Goal: Information Seeking & Learning: Learn about a topic

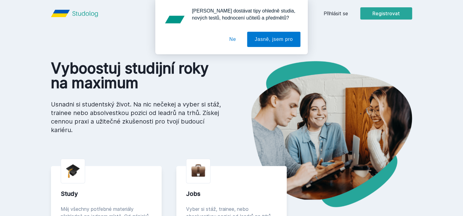
click at [231, 41] on button "Ne" at bounding box center [233, 39] width 22 height 15
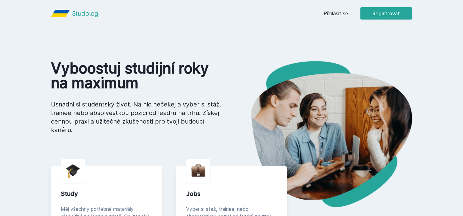
click at [336, 13] on link "Přihlásit se" at bounding box center [335, 13] width 24 height 7
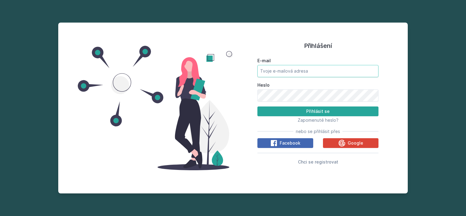
click at [281, 71] on input "E-mail" at bounding box center [317, 71] width 121 height 12
click at [257, 106] on button "Přihlásit se" at bounding box center [317, 111] width 121 height 10
type input "[EMAIL_ADDRESS][DOMAIN_NAME]"
click at [257, 106] on button "Přihlásit se" at bounding box center [317, 111] width 121 height 10
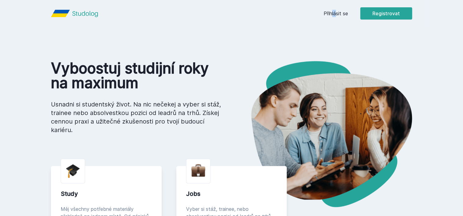
drag, startPoint x: 335, startPoint y: 9, endPoint x: 332, endPoint y: 13, distance: 5.0
click at [332, 13] on div "Přihlásit se Registrovat" at bounding box center [367, 13] width 88 height 12
click at [332, 13] on link "Přihlásit se" at bounding box center [335, 13] width 24 height 7
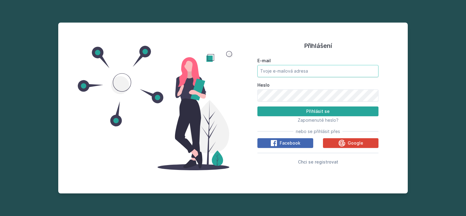
click at [298, 70] on input "E-mail" at bounding box center [317, 71] width 121 height 12
type input "[EMAIL_ADDRESS][DOMAIN_NAME]"
click at [257, 106] on button "Přihlásit se" at bounding box center [317, 111] width 121 height 10
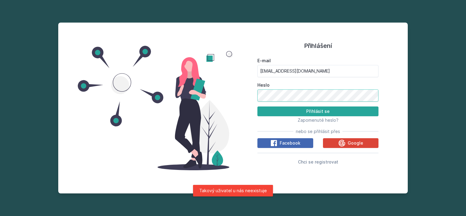
click at [257, 106] on button "Přihlásit se" at bounding box center [317, 111] width 121 height 10
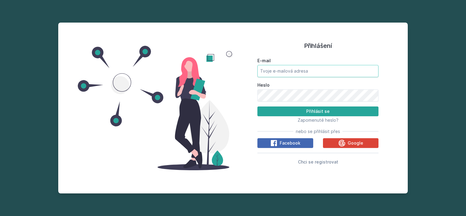
click at [273, 73] on input "E-mail" at bounding box center [317, 71] width 121 height 12
click at [257, 106] on button "Přihlásit se" at bounding box center [317, 111] width 121 height 10
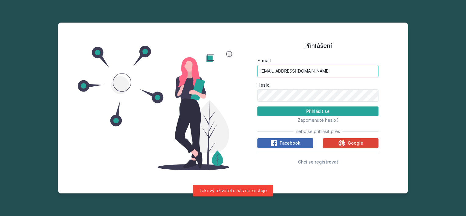
click at [273, 73] on input "[EMAIL_ADDRESS][DOMAIN_NAME]" at bounding box center [317, 71] width 121 height 12
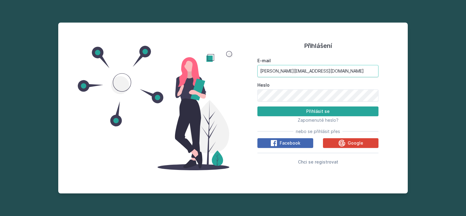
type input "[PERSON_NAME][EMAIL_ADDRESS][DOMAIN_NAME]"
click at [257, 106] on button "Přihlásit se" at bounding box center [317, 111] width 121 height 10
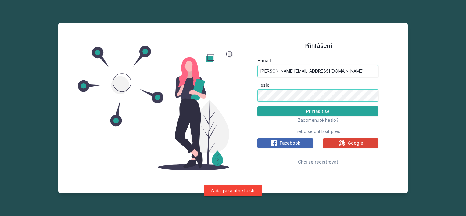
click at [257, 106] on button "Přihlásit se" at bounding box center [317, 111] width 121 height 10
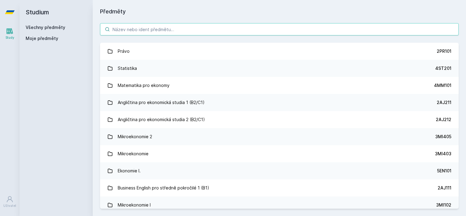
paste input "4IZ268"
click at [145, 27] on input "search" at bounding box center [279, 29] width 359 height 12
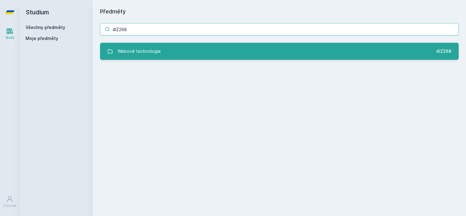
type input "4IZ268"
click at [136, 48] on div "Webové technologie" at bounding box center [139, 51] width 43 height 12
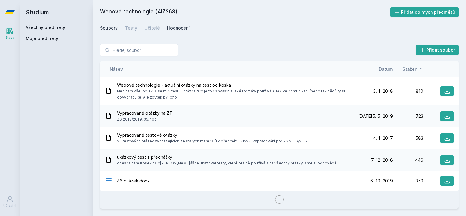
click at [170, 25] on div "Hodnocení" at bounding box center [178, 28] width 23 height 6
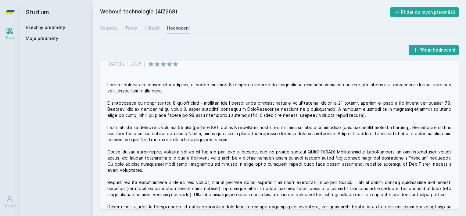
scroll to position [127, 0]
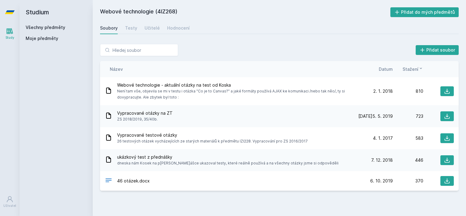
click at [44, 26] on div "Všechny předměty" at bounding box center [56, 27] width 61 height 6
click at [44, 26] on link "Všechny předměty" at bounding box center [46, 27] width 40 height 5
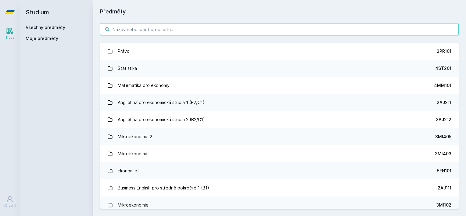
click at [114, 30] on input "search" at bounding box center [279, 29] width 359 height 12
paste input "4IZ210"
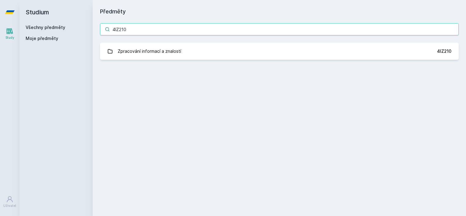
type input "4IZ210"
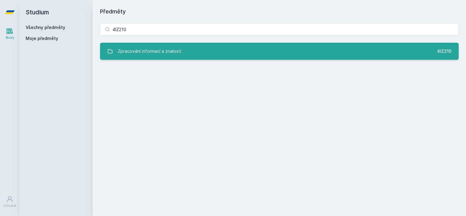
click at [141, 45] on div "Zpracování informací a znalostí" at bounding box center [149, 51] width 63 height 12
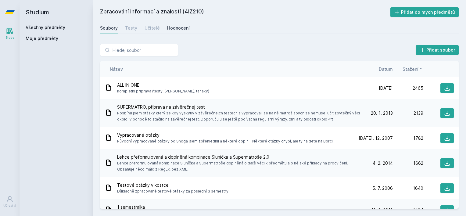
click at [171, 28] on div "Hodnocení" at bounding box center [178, 28] width 23 height 6
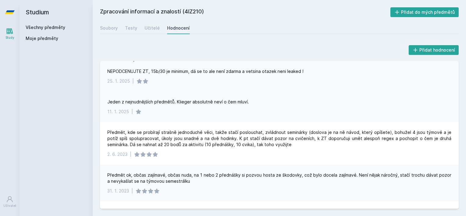
scroll to position [239, 0]
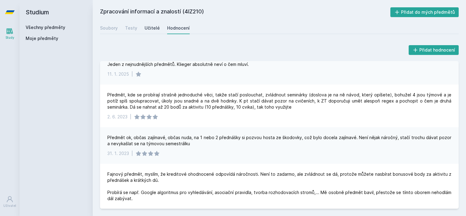
click at [148, 26] on div "Učitelé" at bounding box center [152, 28] width 15 height 6
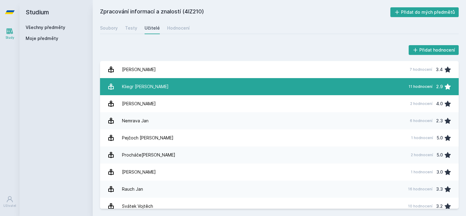
click at [176, 82] on link "Kliegr [PERSON_NAME] 11 hodnocení 2.9" at bounding box center [279, 86] width 359 height 17
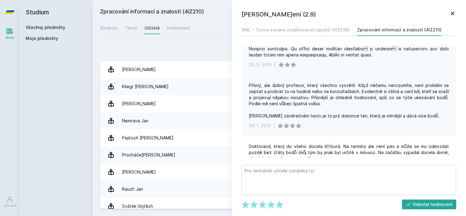
scroll to position [376, 0]
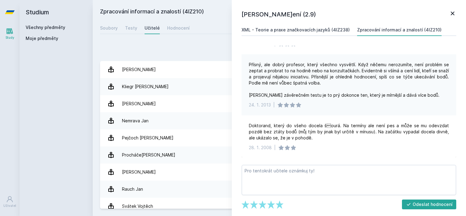
click at [332, 24] on link "XML - Teorie a praxe značkovacích jazyků (4IZ238)" at bounding box center [295, 30] width 108 height 12
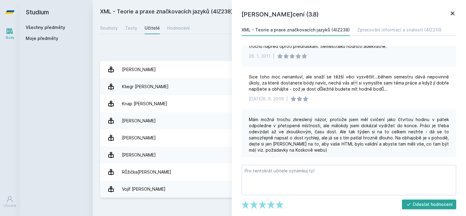
scroll to position [107, 0]
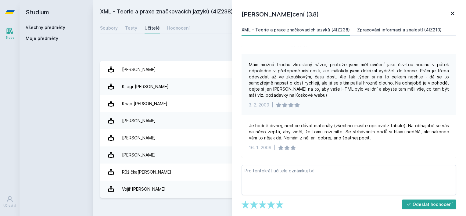
click at [377, 27] on div "Zpracování informací a znalostí (4IZ210)" at bounding box center [399, 30] width 84 height 6
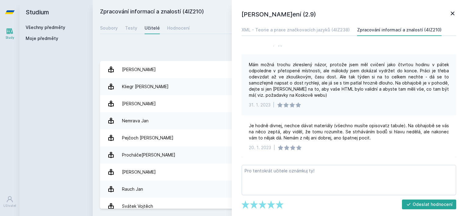
click at [362, 45] on div "XML - Teorie a praxe značkovacích jazyků (4IZ238) Zpracování informací a znalos…" at bounding box center [348, 91] width 217 height 134
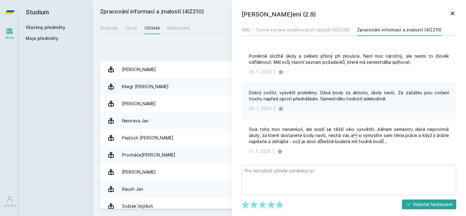
click at [47, 28] on link "Všechny předměty" at bounding box center [46, 27] width 40 height 5
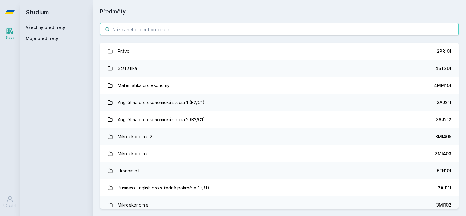
click at [186, 26] on input "search" at bounding box center [279, 29] width 359 height 12
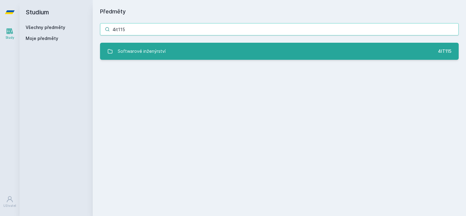
type input "4it115"
click at [175, 55] on link "Softwarové inženýrství 4IT115" at bounding box center [279, 51] width 359 height 17
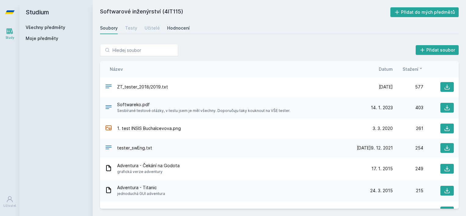
click at [172, 24] on link "Hodnocení" at bounding box center [178, 28] width 23 height 12
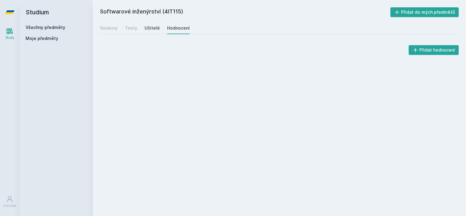
click at [155, 26] on div "Učitelé" at bounding box center [152, 28] width 15 height 6
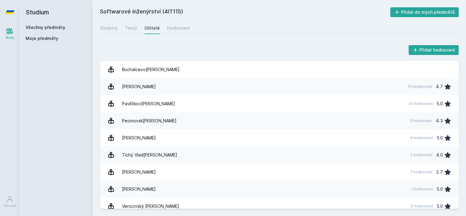
click at [179, 41] on div "Přidat hodnocení Buchalcevová Alena [PERSON_NAME] 10 hodnocení 4.7 Pavlíčkov[PE…" at bounding box center [279, 126] width 373 height 179
click at [58, 24] on div "Všechny předměty" at bounding box center [56, 27] width 61 height 6
click at [56, 27] on link "Všechny předměty" at bounding box center [46, 27] width 40 height 5
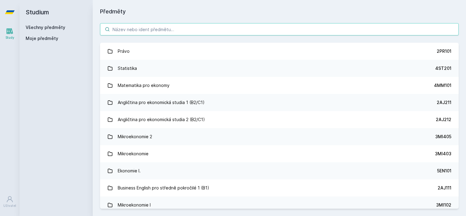
click at [126, 27] on input "search" at bounding box center [279, 29] width 359 height 12
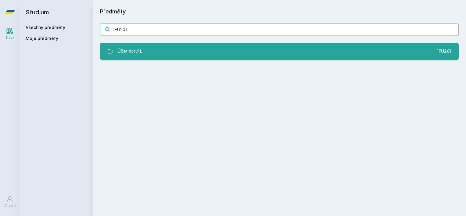
type input "1FU201"
click at [138, 54] on div "Účetnictví I." at bounding box center [130, 51] width 24 height 12
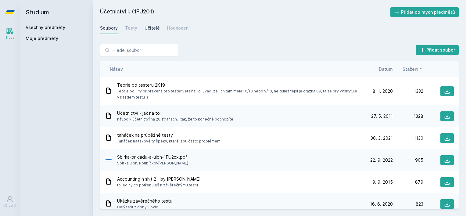
click at [152, 28] on div "Učitelé" at bounding box center [152, 28] width 15 height 6
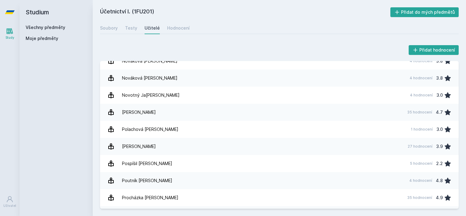
scroll to position [589, 0]
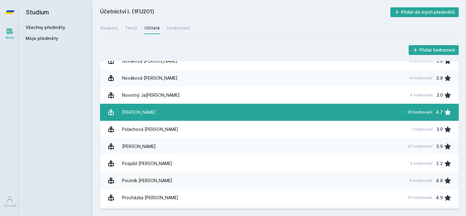
click at [185, 114] on link "Pelák [PERSON_NAME] 35 hodnocení 4.7" at bounding box center [279, 112] width 359 height 17
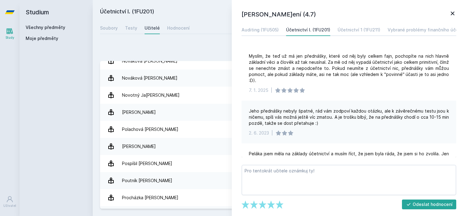
click at [187, 44] on div "Přidat hodnocení" at bounding box center [279, 50] width 359 height 12
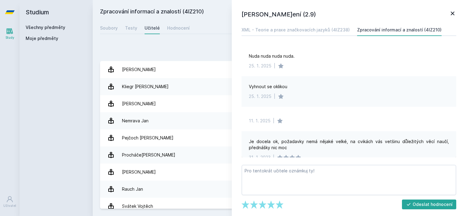
click at [187, 44] on div "Přidat hodnocení" at bounding box center [279, 50] width 359 height 12
click at [113, 29] on div "Soubory" at bounding box center [109, 28] width 18 height 6
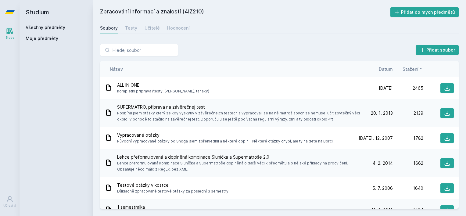
click at [390, 71] on span "Datum" at bounding box center [386, 69] width 14 height 6
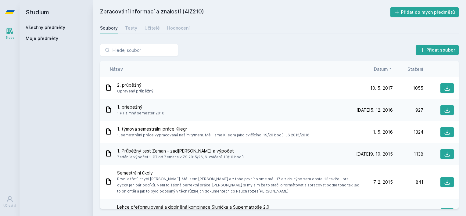
click at [267, 44] on div "Přidat soubor" at bounding box center [279, 50] width 359 height 12
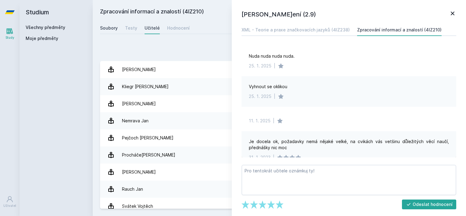
click at [111, 29] on div "Soubory" at bounding box center [109, 28] width 18 height 6
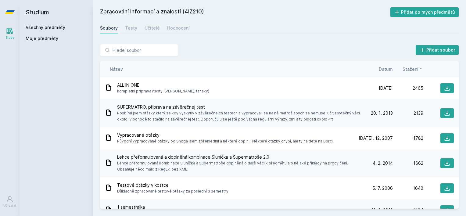
click at [388, 67] on span "Datum" at bounding box center [386, 69] width 14 height 6
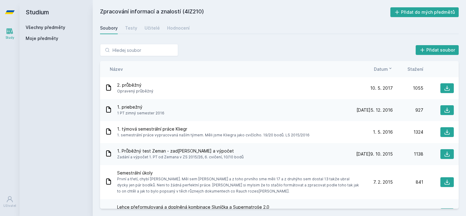
click at [379, 69] on span "Datum" at bounding box center [381, 69] width 14 height 6
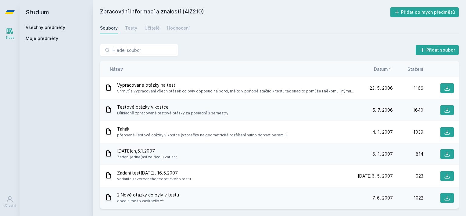
click at [379, 69] on span "Datum" at bounding box center [381, 69] width 14 height 6
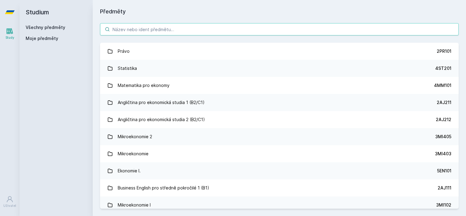
click at [124, 30] on input "search" at bounding box center [279, 29] width 359 height 12
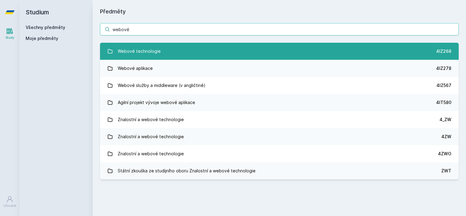
type input "webové"
click at [178, 55] on link "Webové technologie 4IZ268" at bounding box center [279, 51] width 359 height 17
